Goal: Transaction & Acquisition: Book appointment/travel/reservation

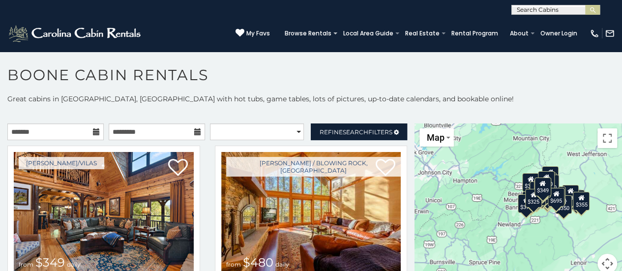
click at [194, 131] on icon at bounding box center [197, 131] width 7 height 7
click at [96, 130] on icon at bounding box center [96, 131] width 7 height 7
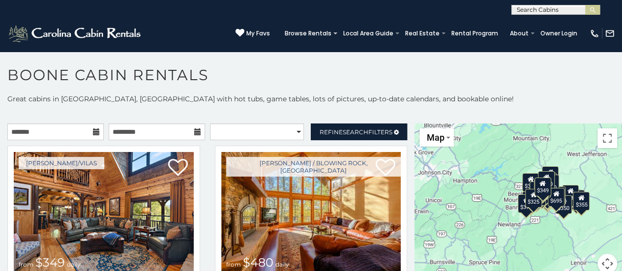
click at [93, 131] on icon at bounding box center [96, 131] width 7 height 7
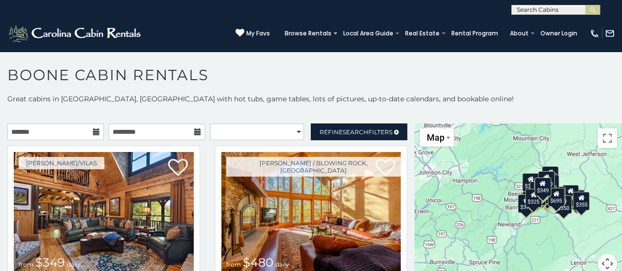
click at [93, 131] on icon at bounding box center [96, 131] width 7 height 7
click at [93, 133] on icon at bounding box center [96, 131] width 7 height 7
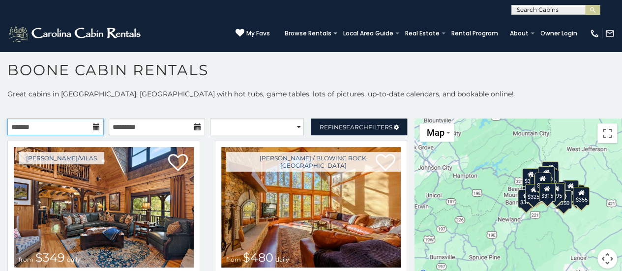
click at [55, 134] on input "text" at bounding box center [55, 126] width 96 height 17
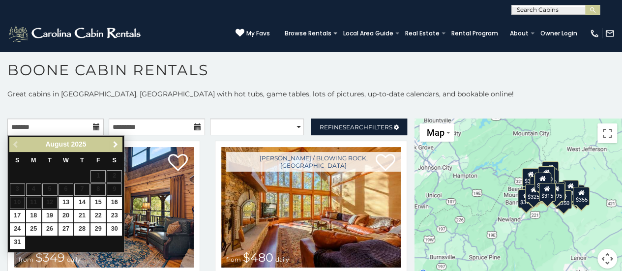
click at [112, 142] on span "Next" at bounding box center [116, 145] width 8 height 8
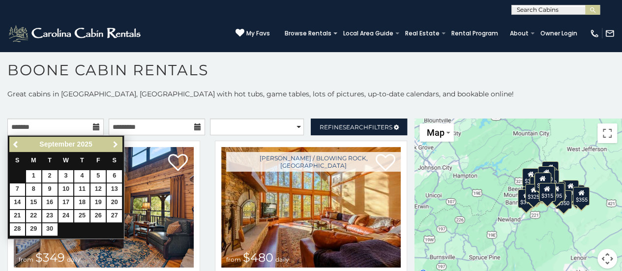
click at [112, 142] on span "Next" at bounding box center [116, 145] width 8 height 8
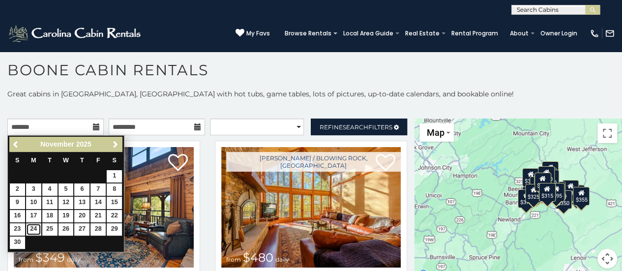
click at [32, 228] on link "24" at bounding box center [33, 229] width 15 height 12
type input "**********"
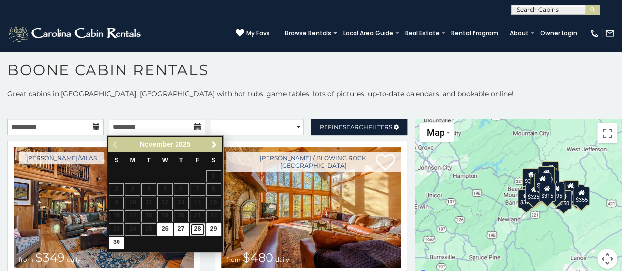
click at [196, 228] on link "28" at bounding box center [197, 229] width 15 height 12
type input "**********"
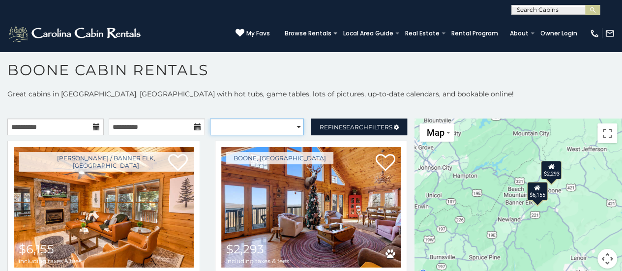
click at [294, 127] on select "**********" at bounding box center [257, 126] width 94 height 17
click at [210, 118] on select "**********" at bounding box center [257, 126] width 94 height 17
click at [291, 128] on select "**********" at bounding box center [257, 126] width 94 height 17
click at [210, 118] on select "**********" at bounding box center [257, 126] width 94 height 17
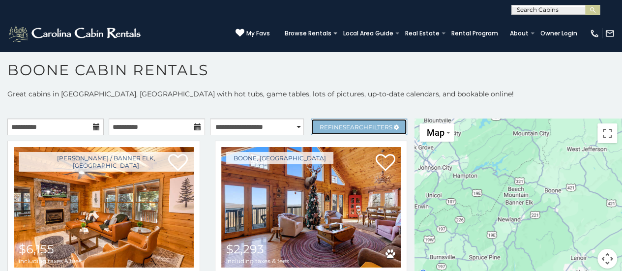
click at [324, 124] on span "Refine Search Filters" at bounding box center [355, 126] width 73 height 7
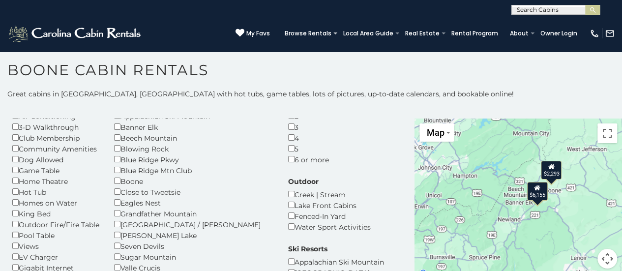
scroll to position [55, 0]
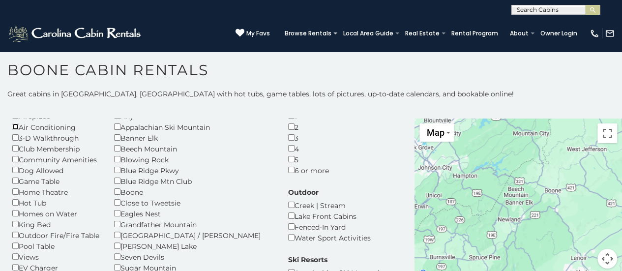
scroll to position [46, 0]
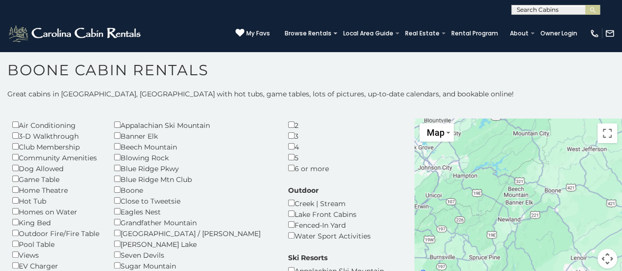
click at [15, 183] on div "Game Table" at bounding box center [55, 179] width 87 height 11
click at [15, 193] on div "Home Theatre" at bounding box center [55, 189] width 87 height 11
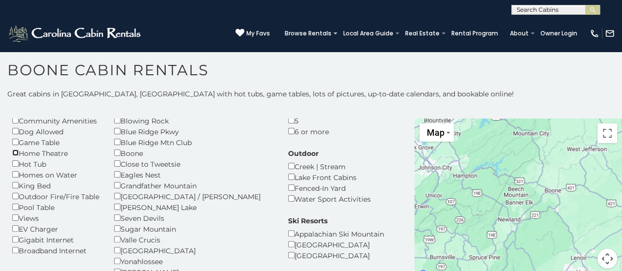
scroll to position [85, 0]
click at [15, 221] on div "Views" at bounding box center [55, 216] width 87 height 11
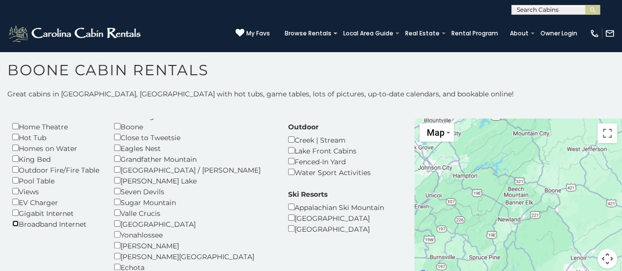
scroll to position [110, 0]
click at [288, 157] on div "Fenced-In Yard" at bounding box center [329, 160] width 83 height 11
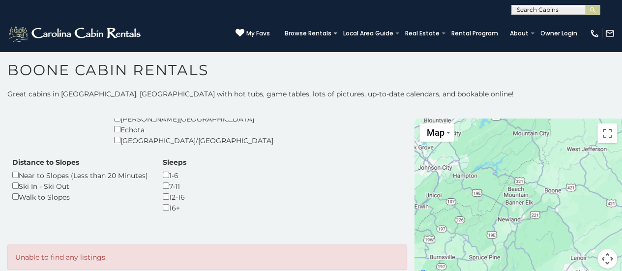
scroll to position [252, 0]
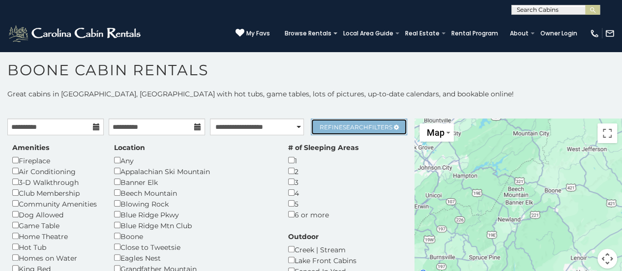
click at [352, 123] on span "Search" at bounding box center [356, 126] width 26 height 7
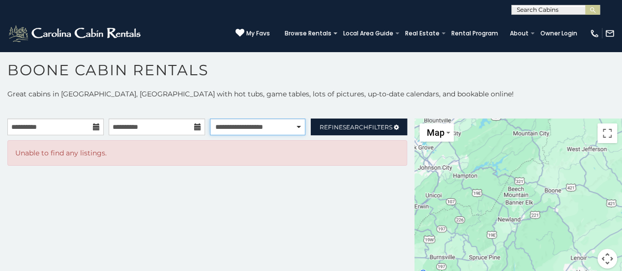
click at [293, 126] on select "**********" at bounding box center [257, 126] width 95 height 17
click at [210, 118] on select "**********" at bounding box center [257, 126] width 95 height 17
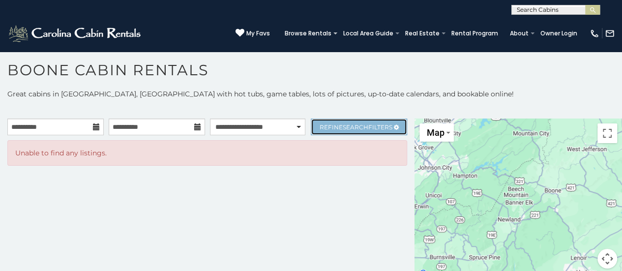
click at [356, 127] on span "Search" at bounding box center [356, 126] width 26 height 7
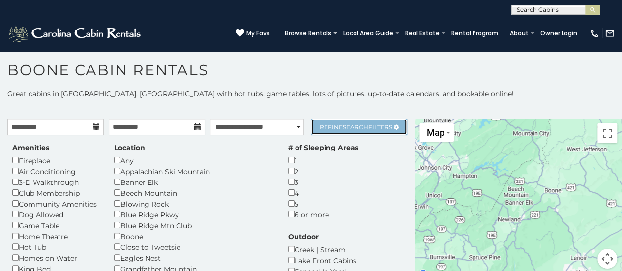
click at [356, 127] on span "Search" at bounding box center [356, 126] width 26 height 7
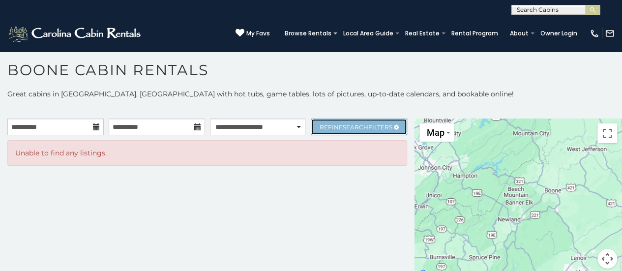
click at [356, 127] on span "Search" at bounding box center [356, 126] width 26 height 7
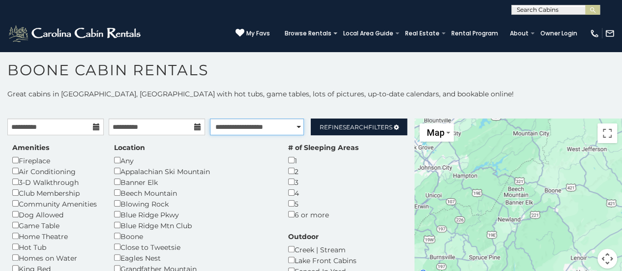
click at [279, 128] on select "**********" at bounding box center [257, 126] width 94 height 17
select select "**********"
click at [210, 118] on select "**********" at bounding box center [257, 126] width 94 height 17
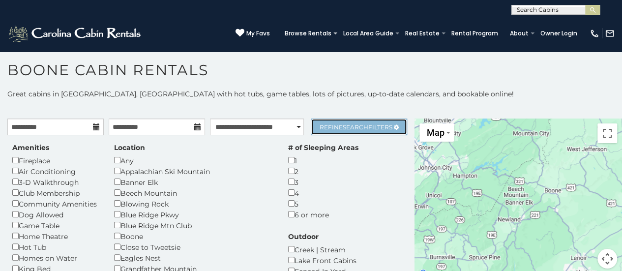
click at [343, 127] on span "Search" at bounding box center [356, 126] width 26 height 7
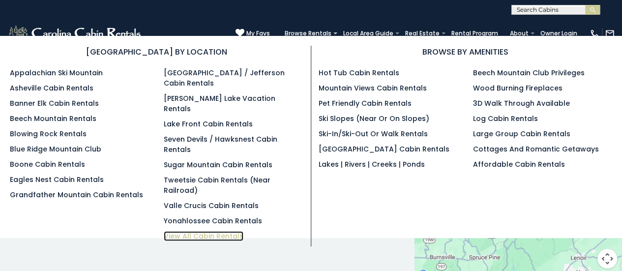
click at [220, 231] on link "View All Cabin Rentals" at bounding box center [204, 236] width 80 height 10
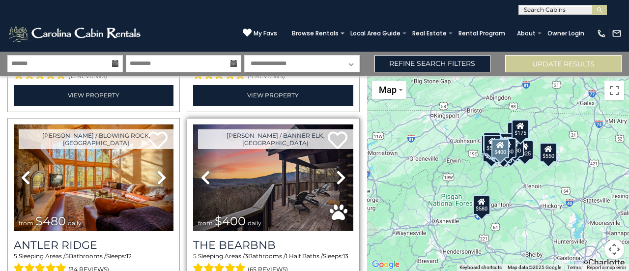
scroll to position [2755, 0]
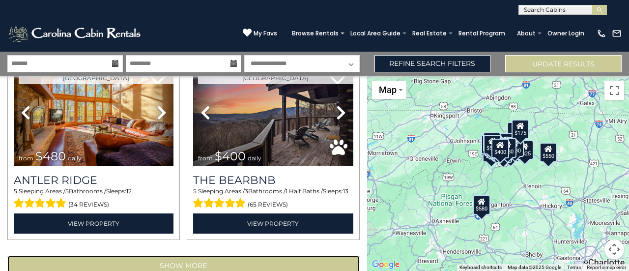
click at [204, 256] on button "Show More" at bounding box center [183, 266] width 352 height 20
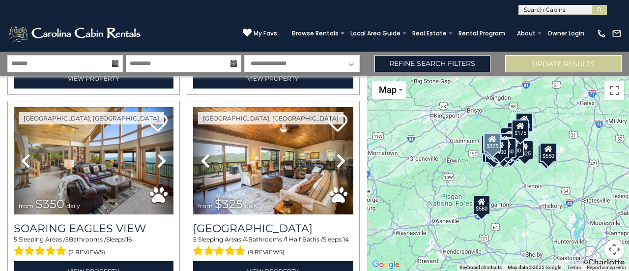
scroll to position [2899, 0]
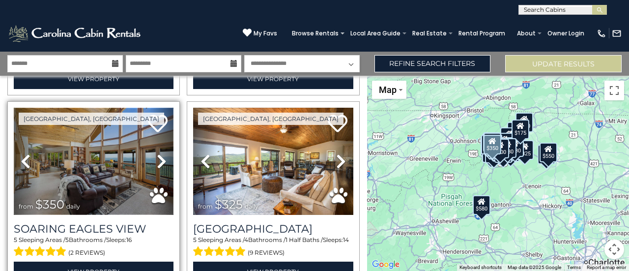
click at [110, 135] on img at bounding box center [94, 161] width 160 height 107
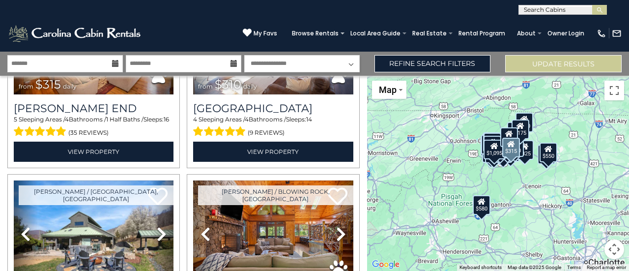
scroll to position [3598, 0]
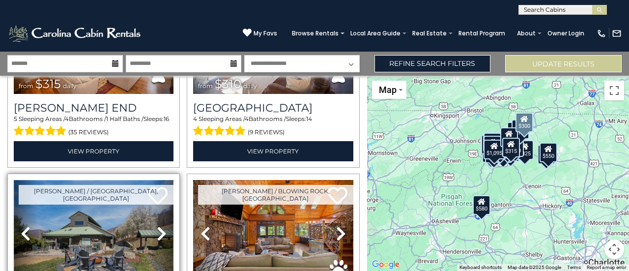
click at [103, 200] on img at bounding box center [94, 233] width 160 height 107
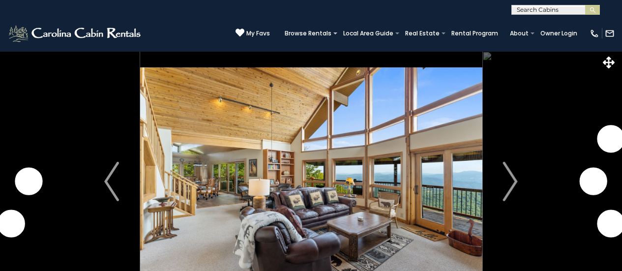
click at [512, 183] on img "Next" at bounding box center [510, 181] width 15 height 39
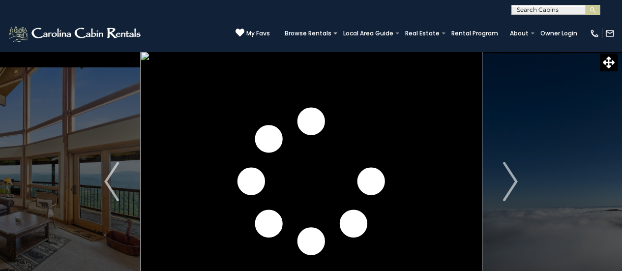
click at [512, 183] on img "Next" at bounding box center [510, 181] width 15 height 39
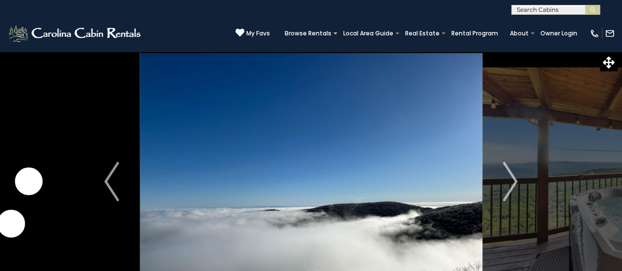
click at [512, 183] on img "Next" at bounding box center [510, 181] width 15 height 39
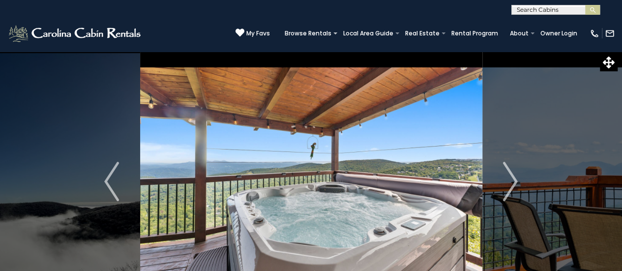
click at [512, 183] on img "Next" at bounding box center [510, 181] width 15 height 39
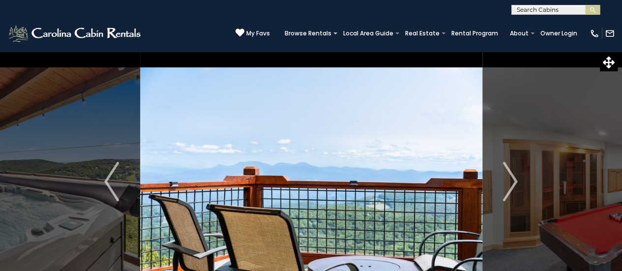
click at [512, 183] on img "Next" at bounding box center [510, 181] width 15 height 39
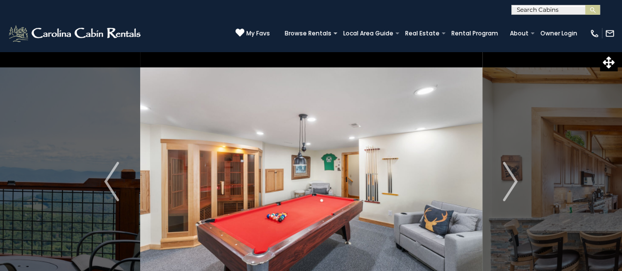
click at [512, 183] on img "Next" at bounding box center [510, 181] width 15 height 39
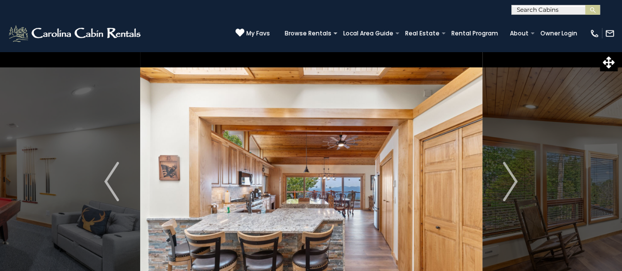
click at [512, 183] on img "Next" at bounding box center [510, 181] width 15 height 39
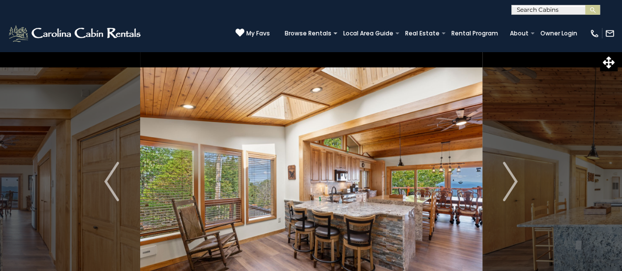
click at [512, 183] on img "Next" at bounding box center [510, 181] width 15 height 39
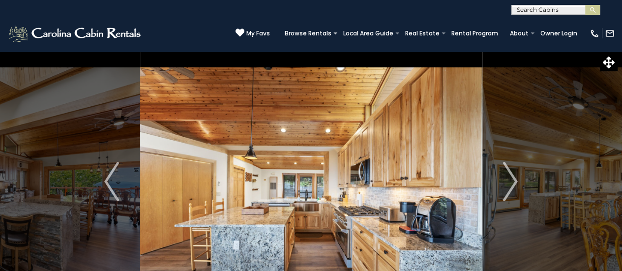
click at [512, 183] on img "Next" at bounding box center [510, 181] width 15 height 39
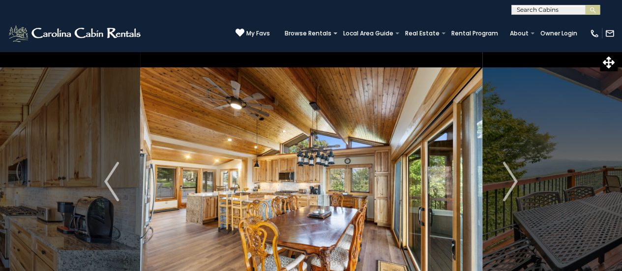
click at [512, 183] on img "Next" at bounding box center [510, 181] width 15 height 39
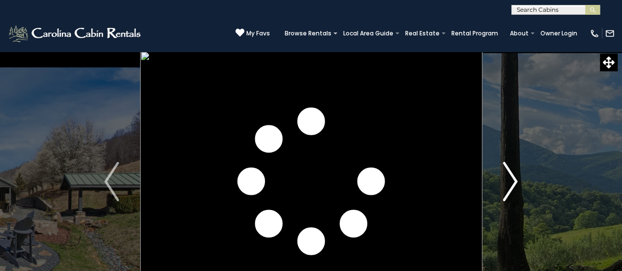
click at [507, 182] on img "Next" at bounding box center [510, 181] width 15 height 39
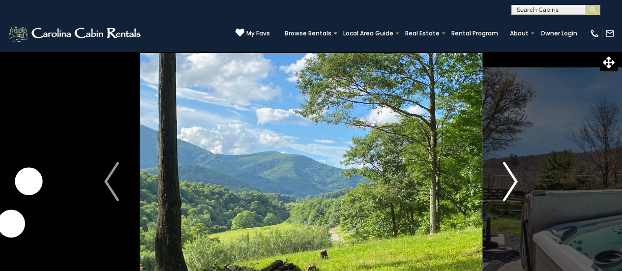
click at [507, 182] on img "Next" at bounding box center [510, 181] width 15 height 39
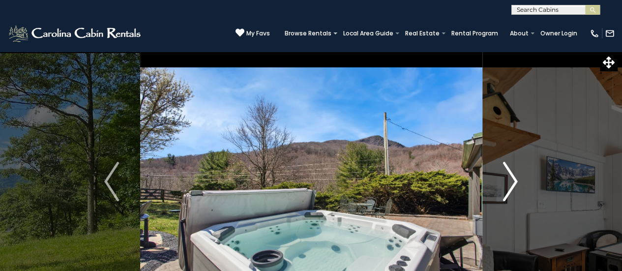
click at [507, 182] on img "Next" at bounding box center [510, 181] width 15 height 39
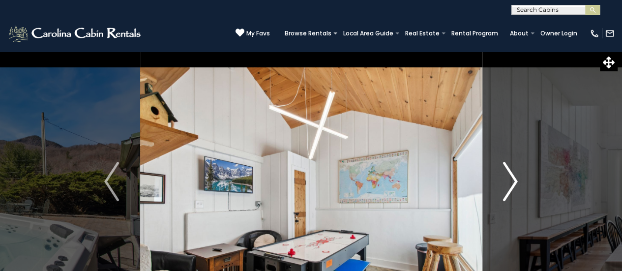
click at [507, 182] on img "Next" at bounding box center [510, 181] width 15 height 39
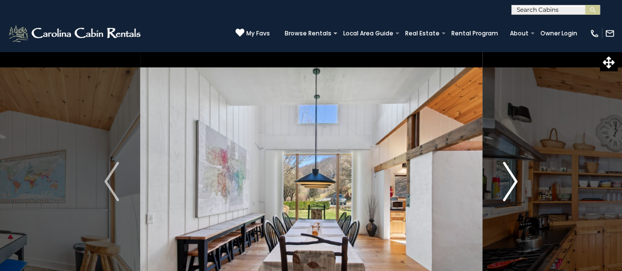
click at [507, 182] on img "Next" at bounding box center [510, 181] width 15 height 39
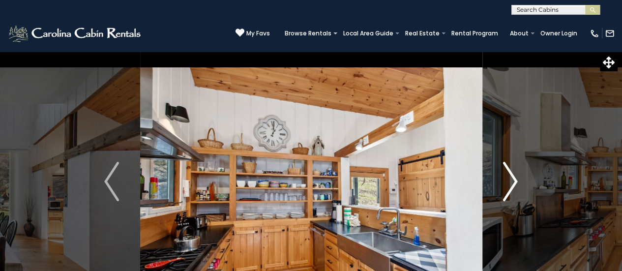
click at [507, 182] on img "Next" at bounding box center [510, 181] width 15 height 39
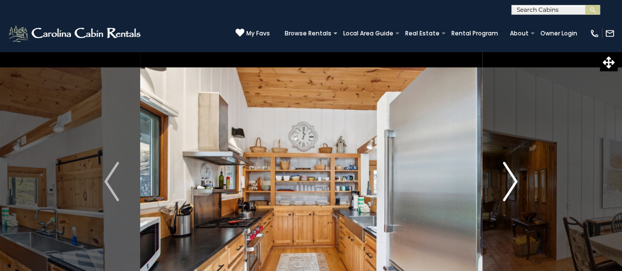
click at [507, 182] on img "Next" at bounding box center [510, 181] width 15 height 39
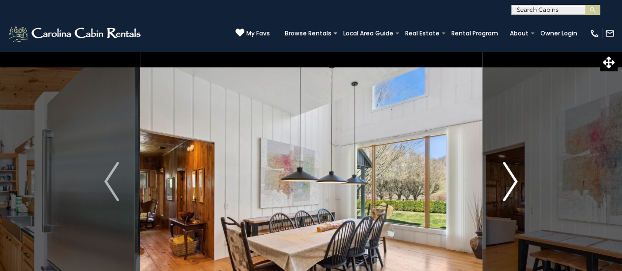
click at [507, 182] on img "Next" at bounding box center [510, 181] width 15 height 39
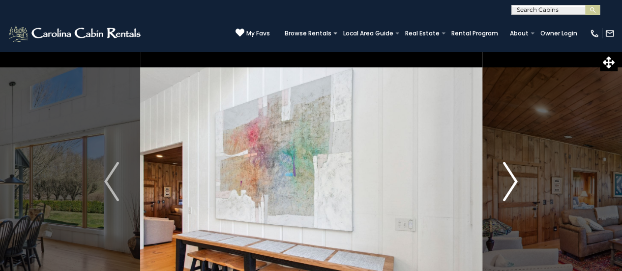
click at [507, 182] on img "Next" at bounding box center [510, 181] width 15 height 39
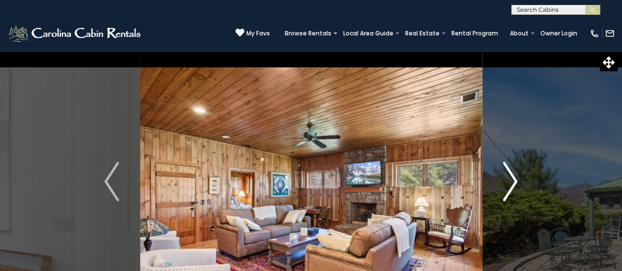
click at [507, 182] on img "Next" at bounding box center [510, 181] width 15 height 39
